Goal: Information Seeking & Learning: Learn about a topic

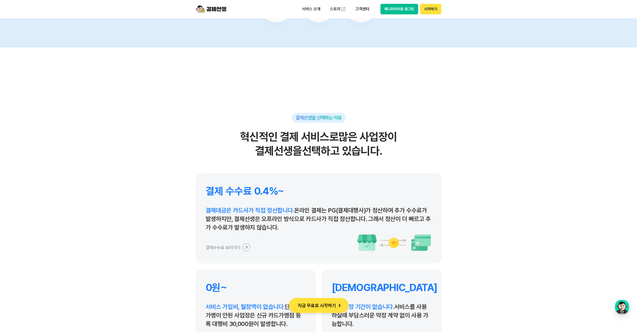
scroll to position [2312, 0]
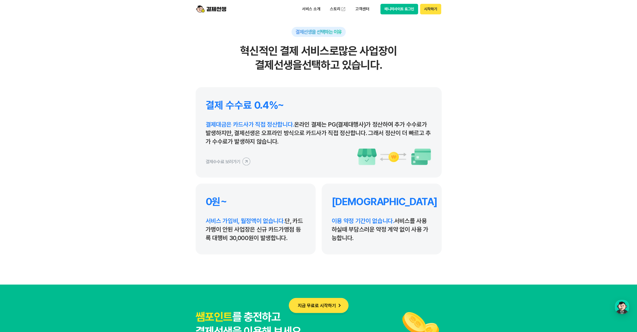
click at [243, 160] on icon at bounding box center [246, 161] width 11 height 11
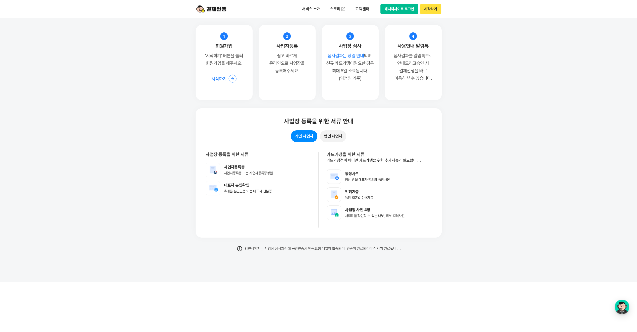
scroll to position [3920, 0]
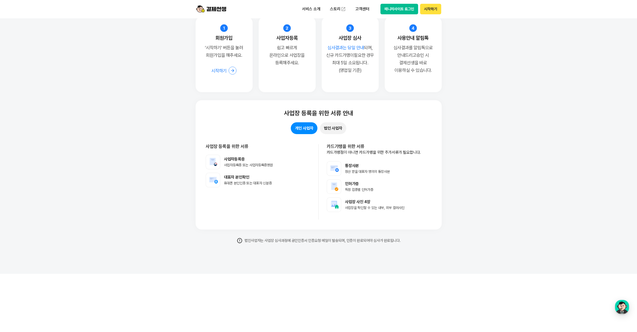
click at [334, 129] on button "법인 사업자" at bounding box center [333, 128] width 26 height 12
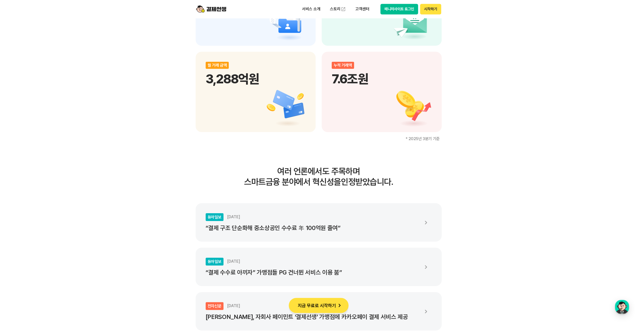
scroll to position [4422, 0]
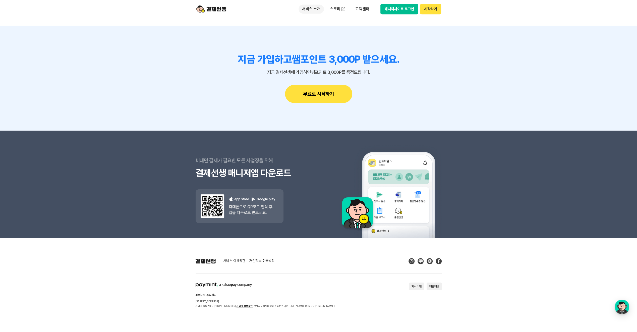
click at [315, 9] on p "서비스 소개" at bounding box center [311, 9] width 25 height 9
click at [317, 50] on link "수납/매출관리" at bounding box center [320, 50] width 42 height 10
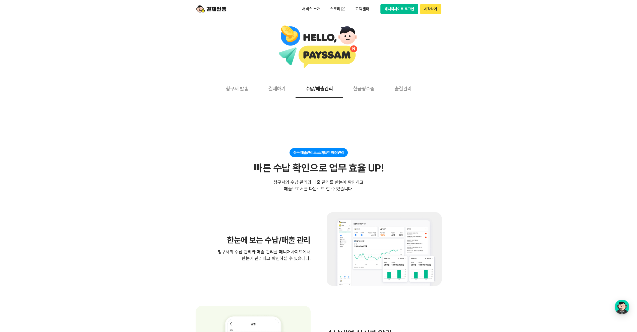
click at [364, 91] on button "현금영수증" at bounding box center [363, 88] width 41 height 19
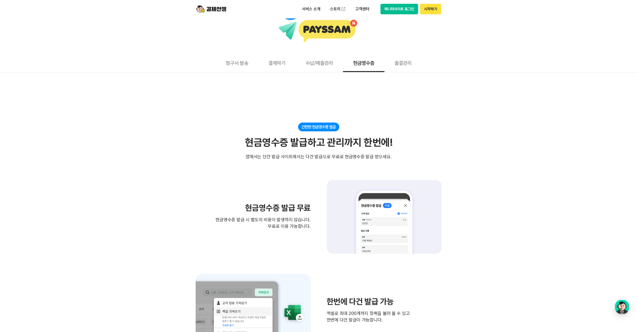
scroll to position [25, 0]
click at [238, 63] on button "청구서 발송" at bounding box center [237, 63] width 43 height 19
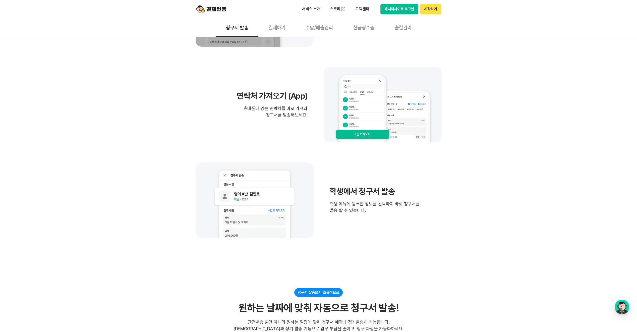
scroll to position [327, 0]
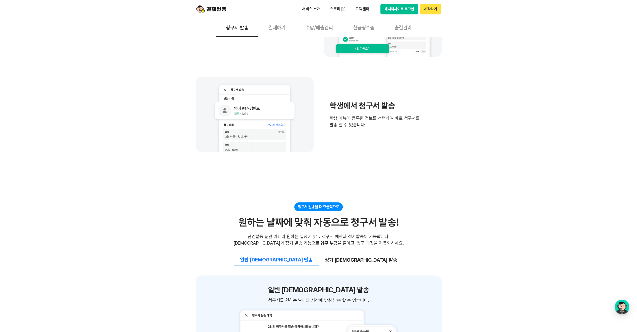
click at [404, 25] on button "출결관리" at bounding box center [403, 27] width 37 height 19
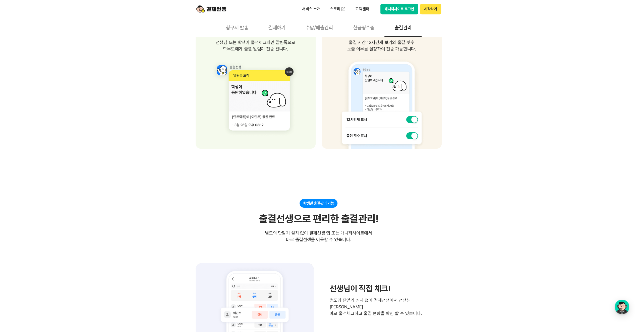
scroll to position [377, 0]
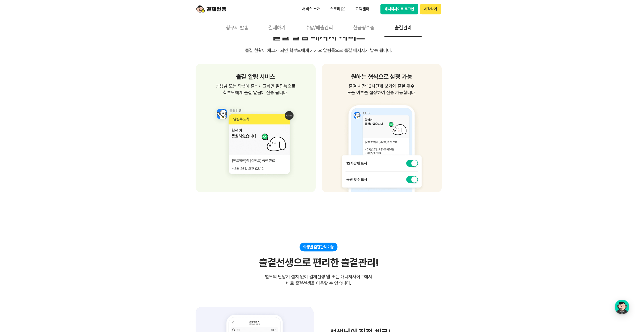
click at [358, 25] on button "현금영수증" at bounding box center [363, 27] width 41 height 19
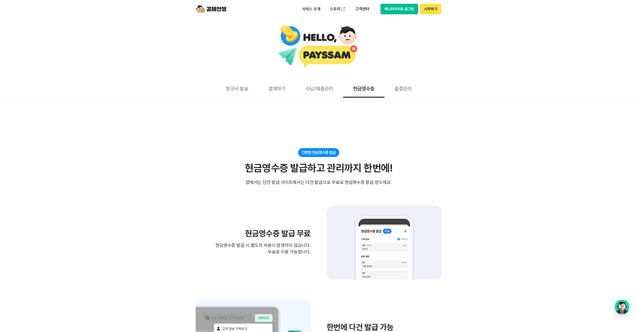
click at [318, 92] on button "수납/매출관리" at bounding box center [319, 88] width 47 height 19
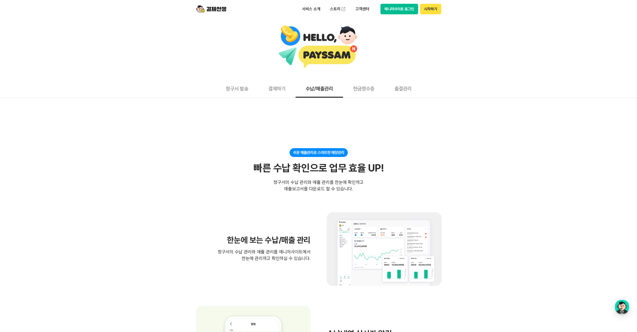
click at [282, 90] on button "결제하기" at bounding box center [277, 88] width 37 height 19
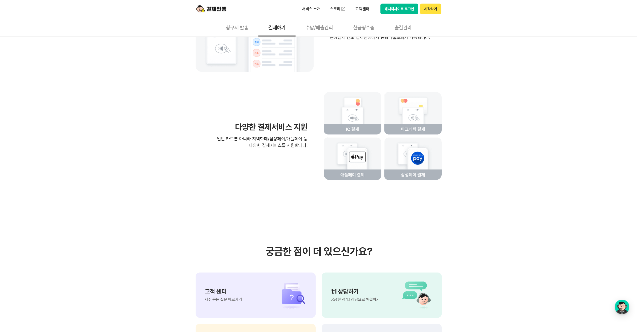
scroll to position [1206, 0]
